Goal: Browse casually: Explore the website without a specific task or goal

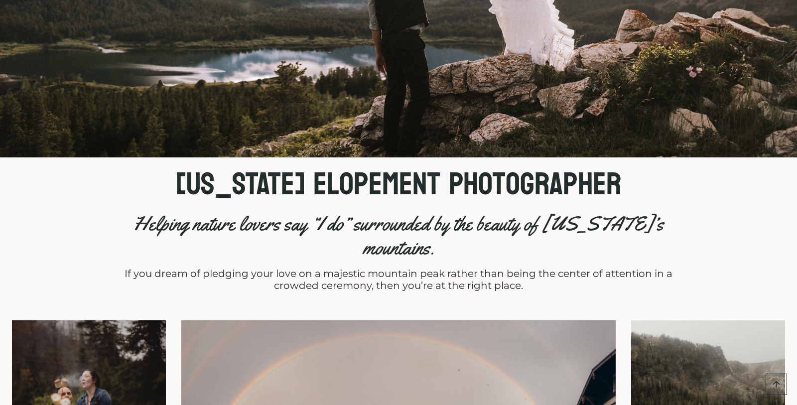
scroll to position [418, 0]
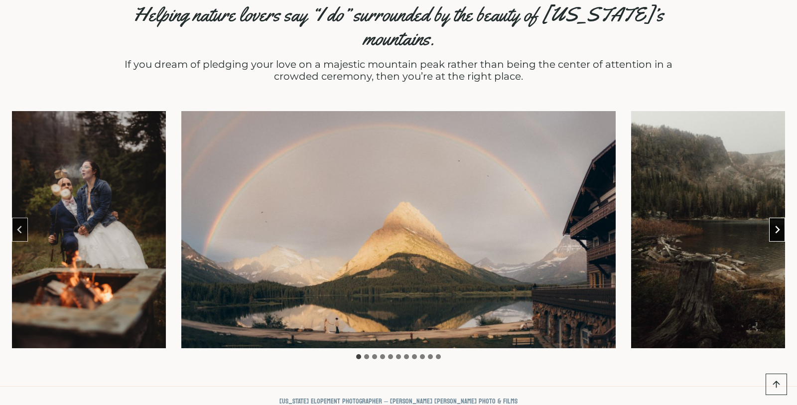
click at [779, 226] on icon "Next slide" at bounding box center [777, 230] width 8 height 8
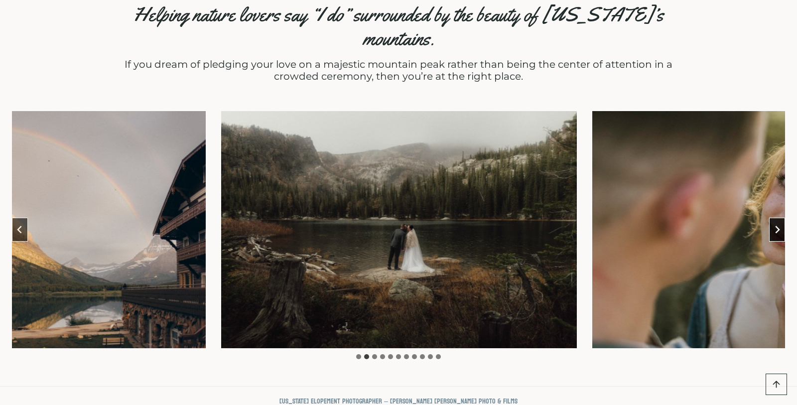
click at [779, 226] on icon "Next slide" at bounding box center [777, 230] width 8 height 8
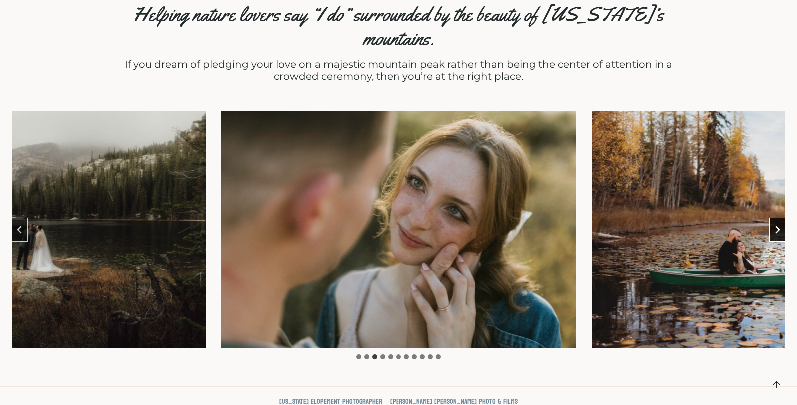
click at [779, 226] on icon "Next slide" at bounding box center [777, 230] width 8 height 8
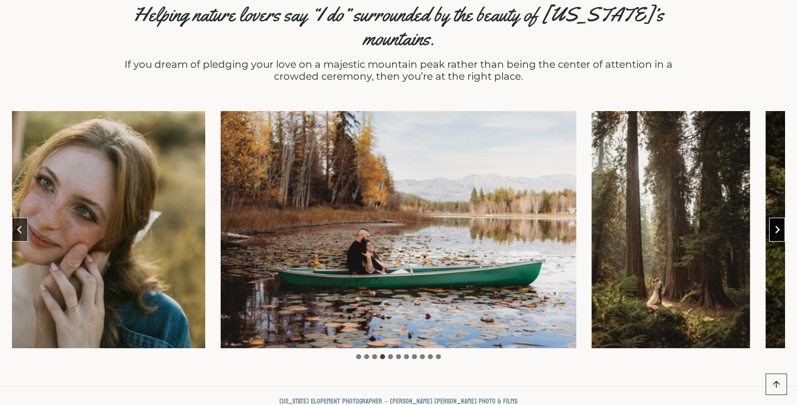
click at [778, 218] on button "Next slide" at bounding box center [777, 230] width 16 height 24
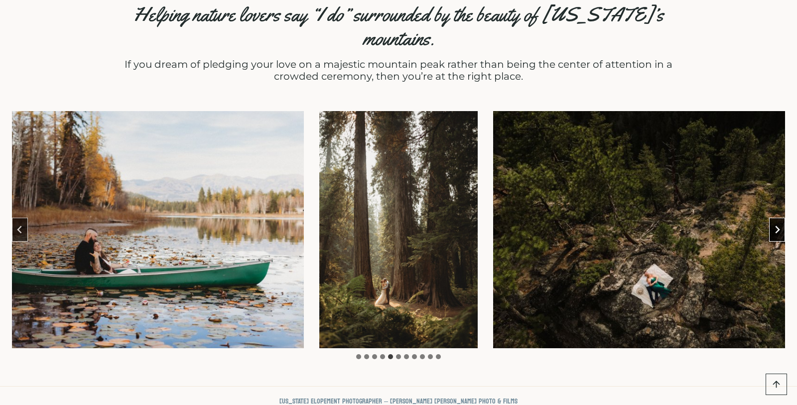
click at [778, 218] on button "Next slide" at bounding box center [777, 230] width 16 height 24
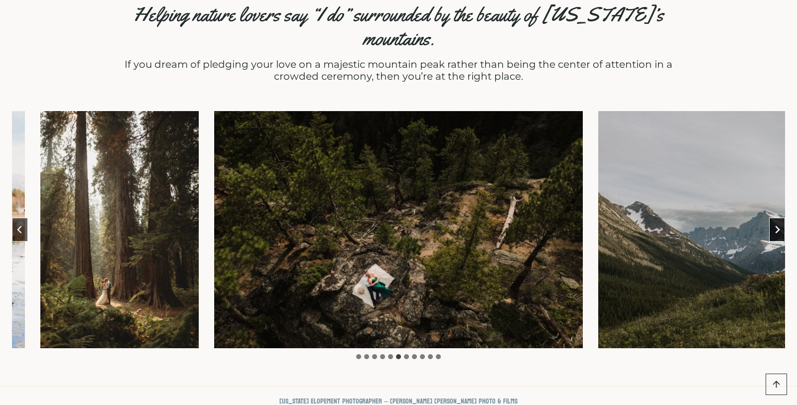
click at [778, 218] on button "Next slide" at bounding box center [777, 230] width 16 height 24
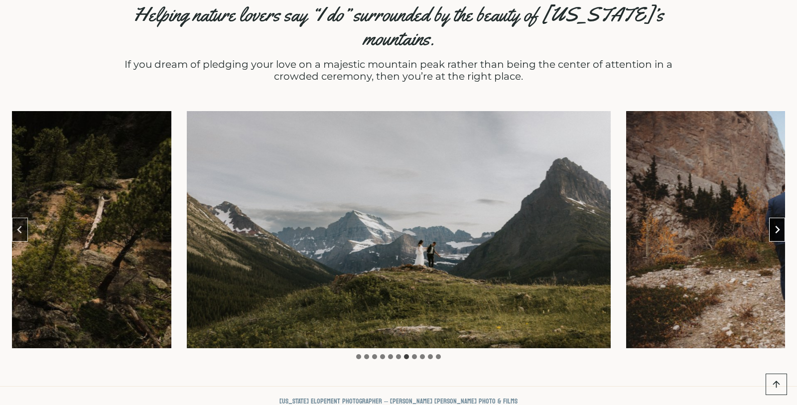
click at [777, 218] on button "Next slide" at bounding box center [777, 230] width 16 height 24
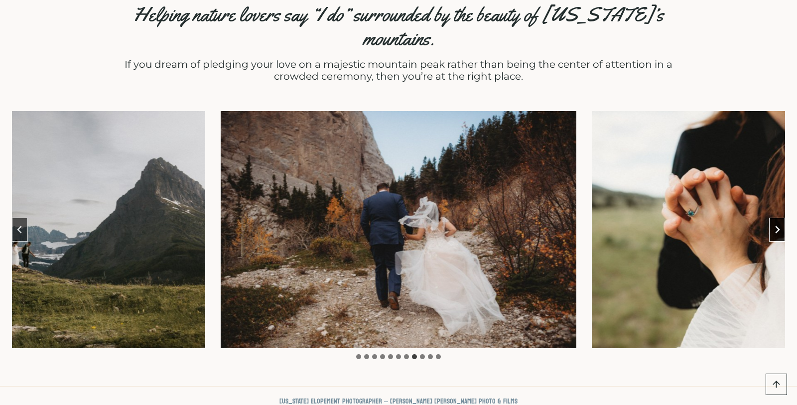
click at [777, 218] on button "Next slide" at bounding box center [777, 230] width 16 height 24
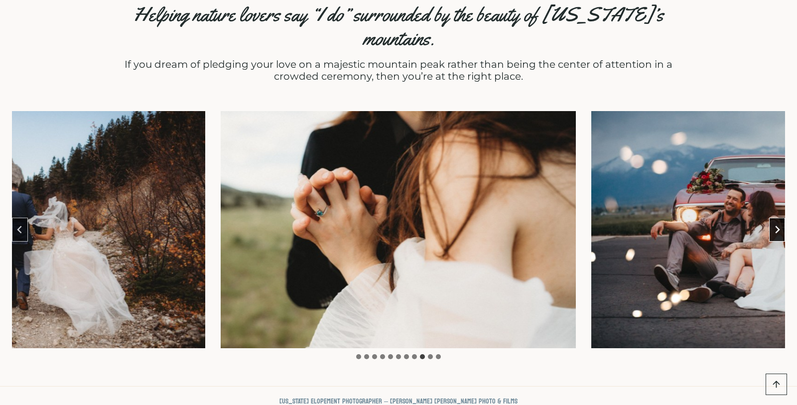
click at [777, 218] on button "Next slide" at bounding box center [777, 230] width 16 height 24
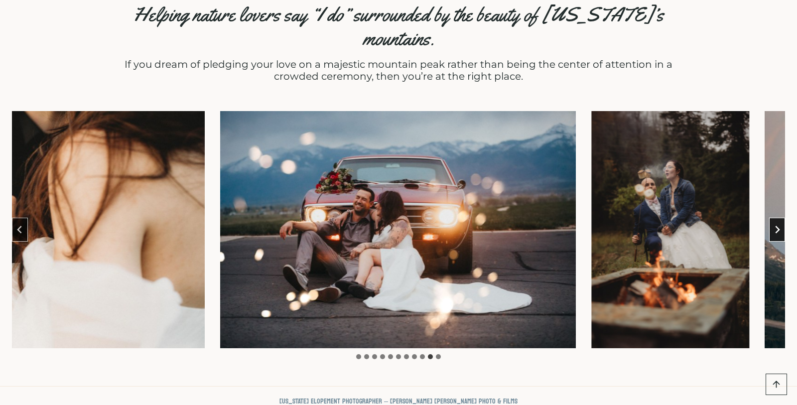
click at [777, 218] on button "Next slide" at bounding box center [777, 230] width 16 height 24
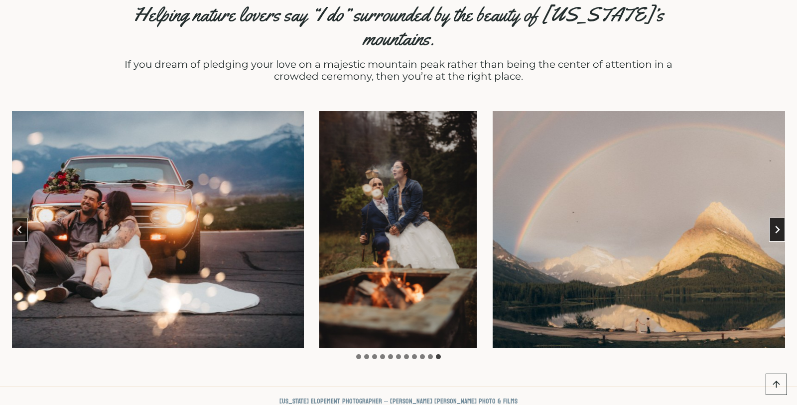
click at [775, 226] on icon "Go to first slide" at bounding box center [777, 230] width 8 height 8
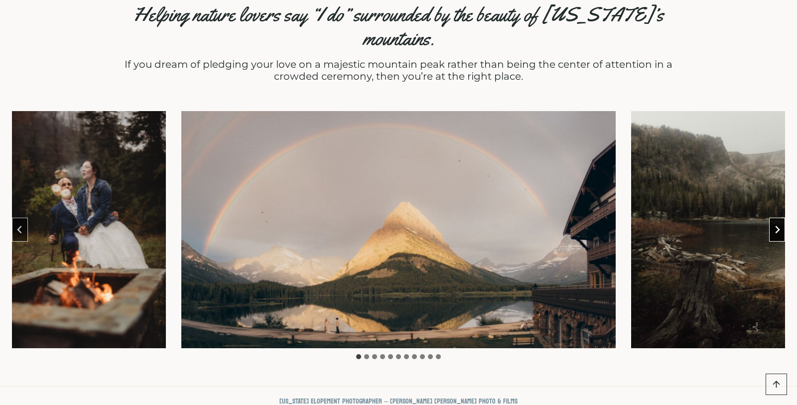
click at [775, 226] on icon "Next slide" at bounding box center [777, 230] width 8 height 8
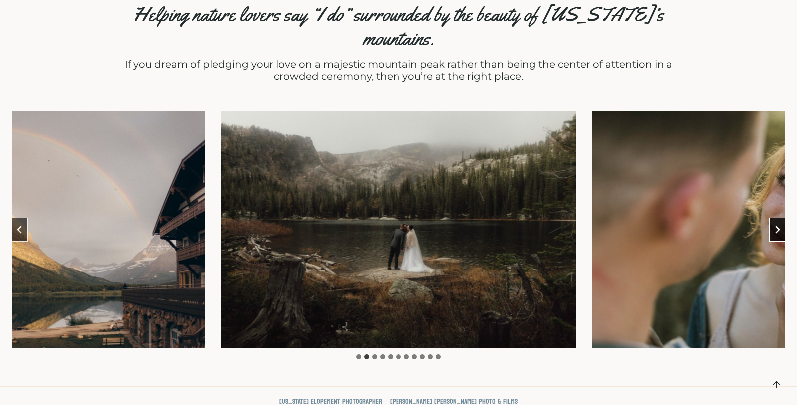
click at [775, 226] on icon "Next slide" at bounding box center [777, 230] width 8 height 8
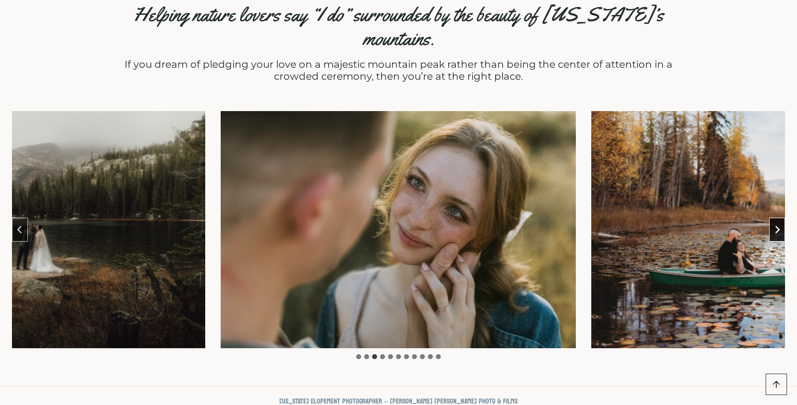
click at [775, 226] on icon "Next slide" at bounding box center [777, 230] width 8 height 8
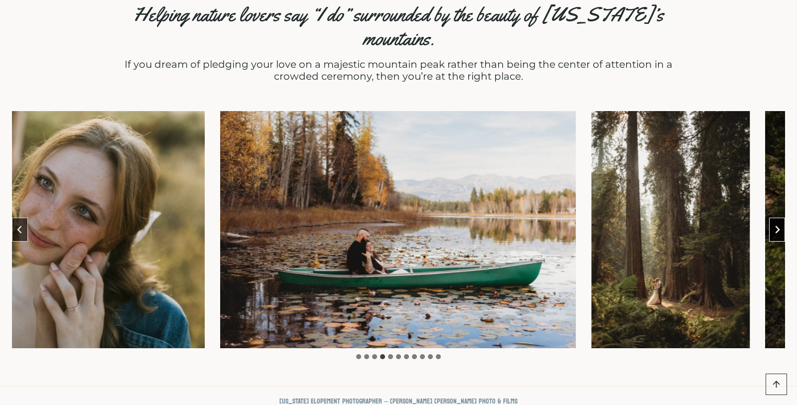
click at [775, 226] on icon "Next slide" at bounding box center [777, 230] width 8 height 8
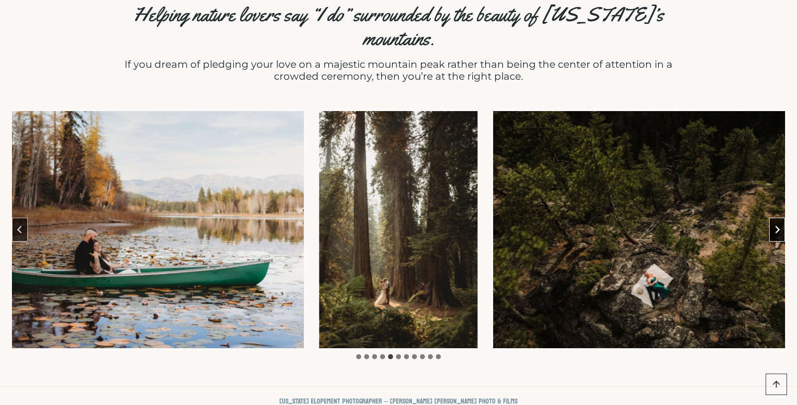
click at [775, 226] on icon "Next slide" at bounding box center [777, 230] width 8 height 8
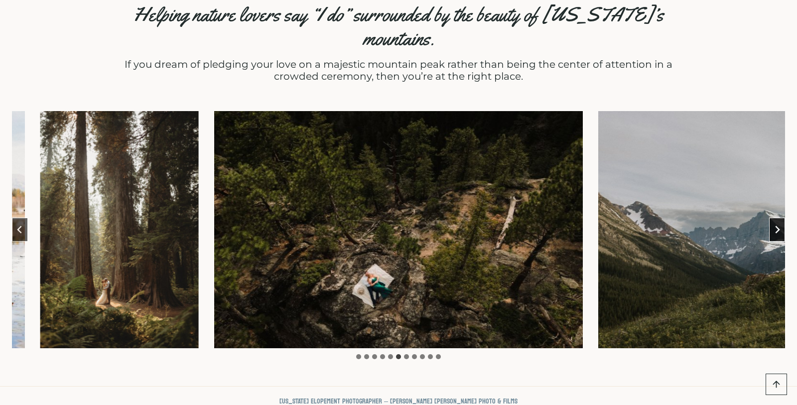
click at [775, 226] on icon "Next slide" at bounding box center [777, 230] width 8 height 8
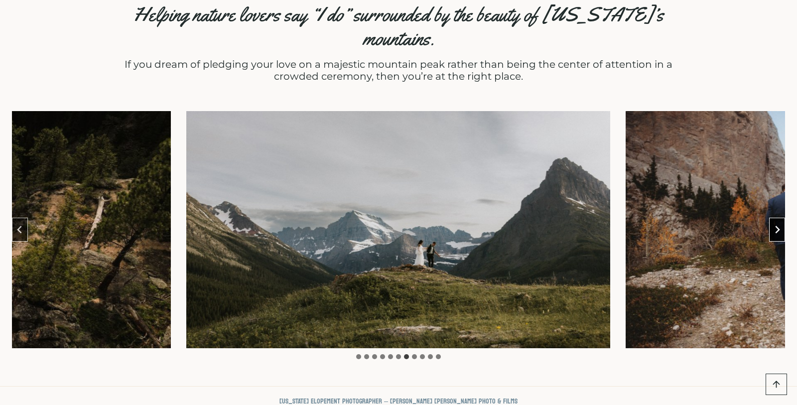
click at [775, 226] on icon "Next slide" at bounding box center [777, 230] width 8 height 8
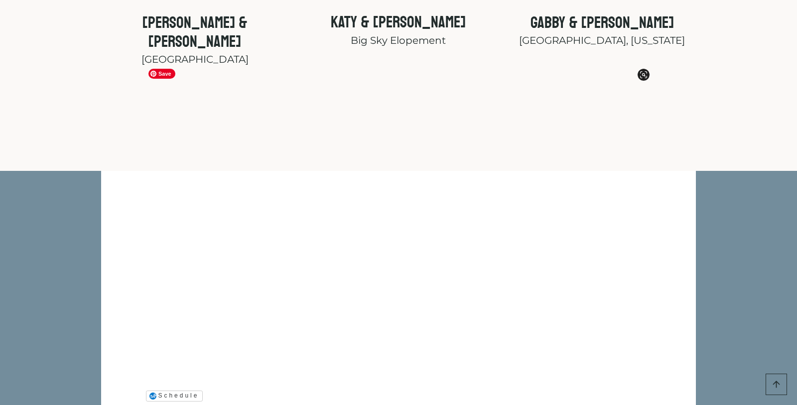
scroll to position [3764, 0]
